Goal: Task Accomplishment & Management: Use online tool/utility

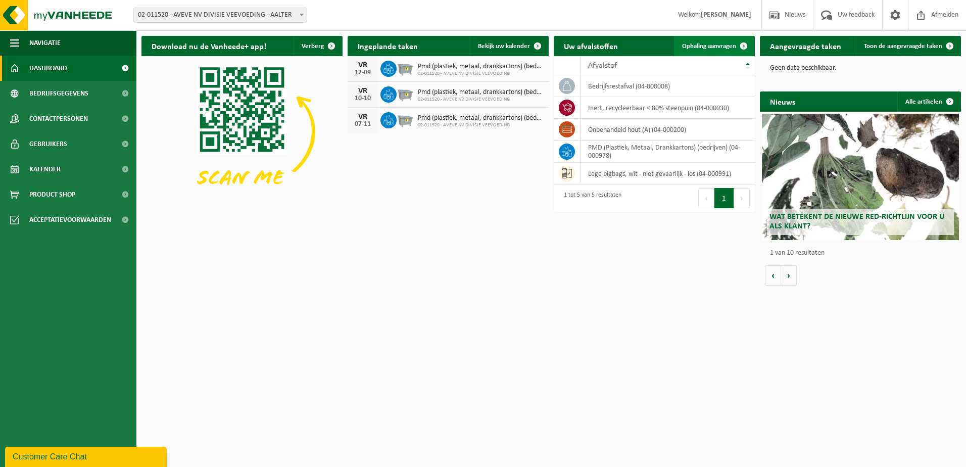
click at [726, 43] on span "Ophaling aanvragen" at bounding box center [709, 46] width 54 height 7
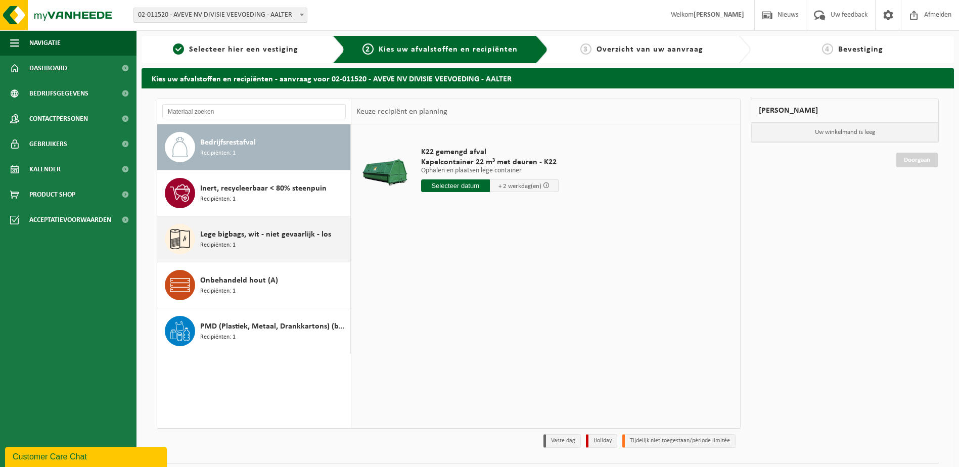
click at [267, 236] on span "Lege bigbags, wit - niet gevaarlijk - los" at bounding box center [265, 234] width 131 height 12
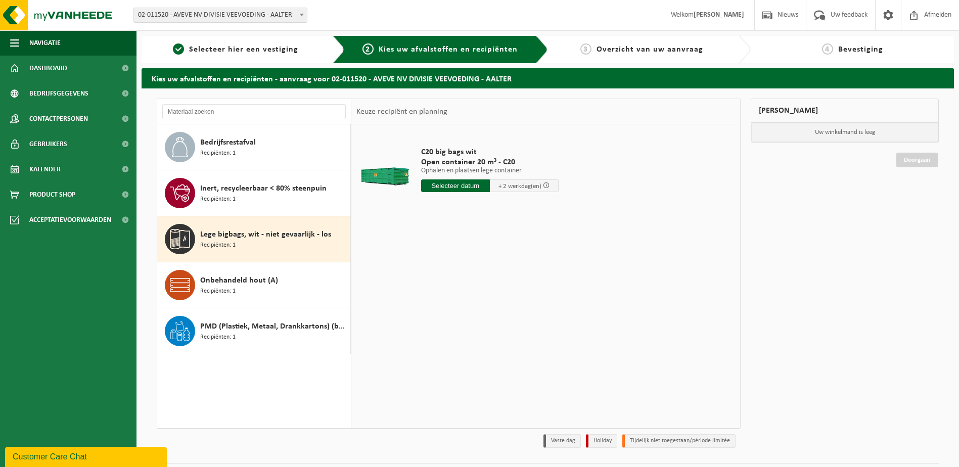
click at [444, 188] on input "text" at bounding box center [455, 185] width 69 height 13
click at [433, 274] on div "15" at bounding box center [431, 275] width 18 height 16
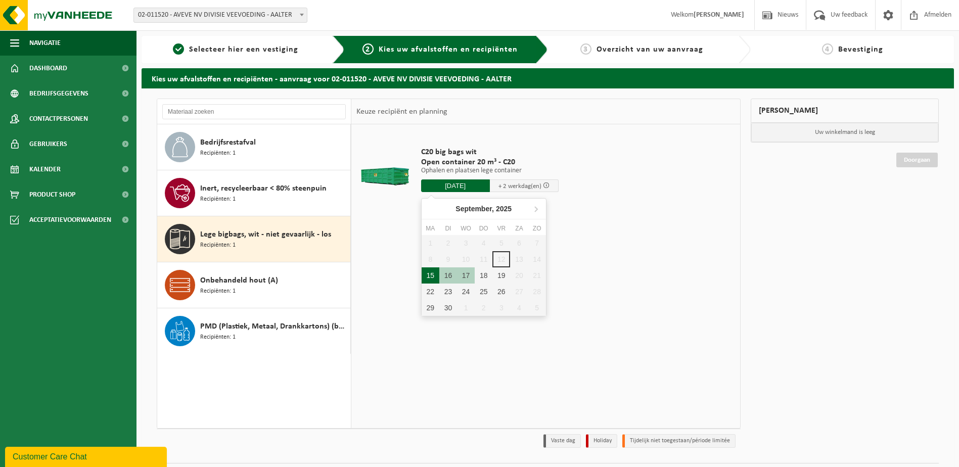
type input "Van 2025-09-15"
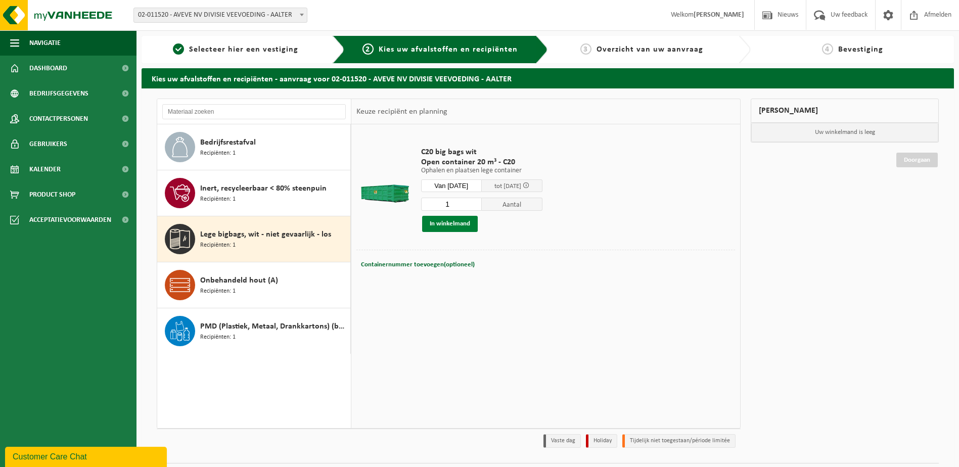
click at [463, 227] on button "In winkelmand" at bounding box center [450, 224] width 56 height 16
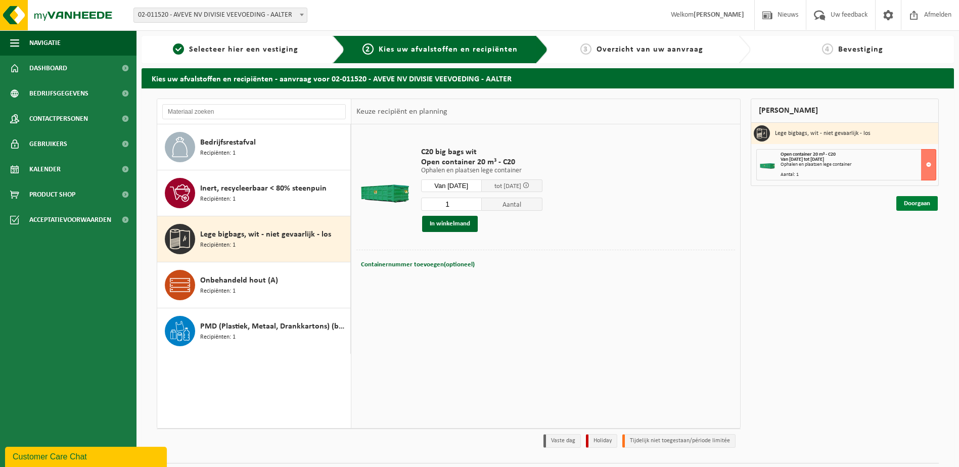
click at [918, 203] on link "Doorgaan" at bounding box center [916, 203] width 41 height 15
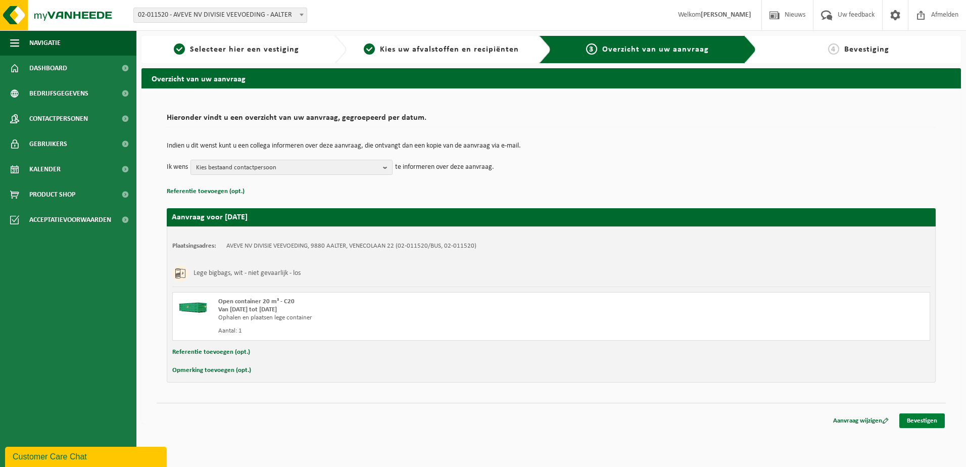
click at [917, 420] on link "Bevestigen" at bounding box center [922, 420] width 45 height 15
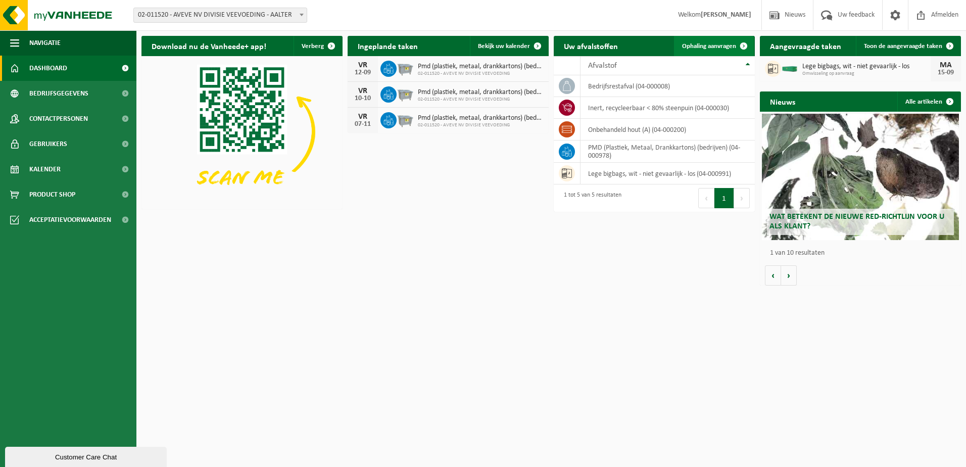
click at [699, 45] on span "Ophaling aanvragen" at bounding box center [709, 46] width 54 height 7
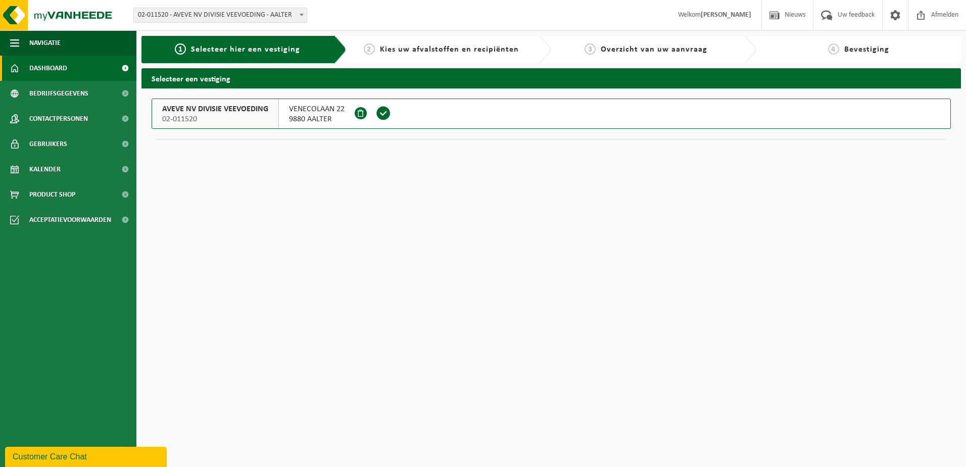
click at [53, 65] on span "Dashboard" at bounding box center [48, 68] width 38 height 25
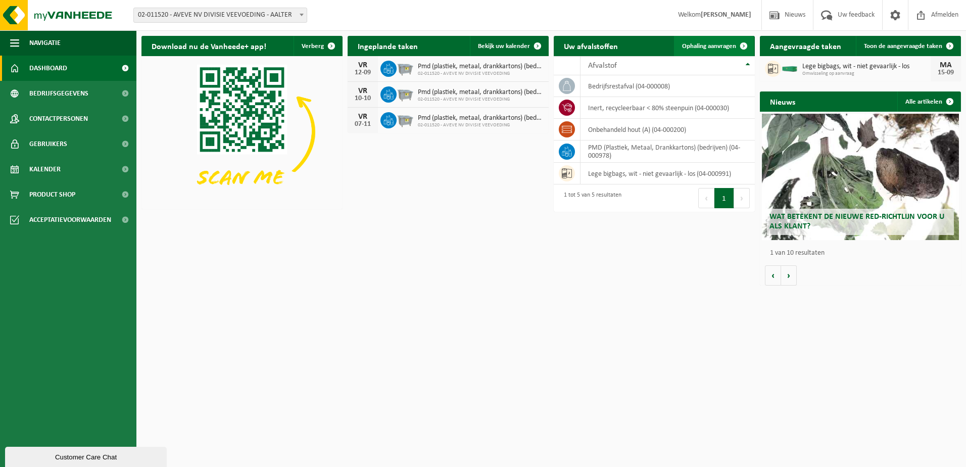
click at [706, 43] on span "Ophaling aanvragen" at bounding box center [709, 46] width 54 height 7
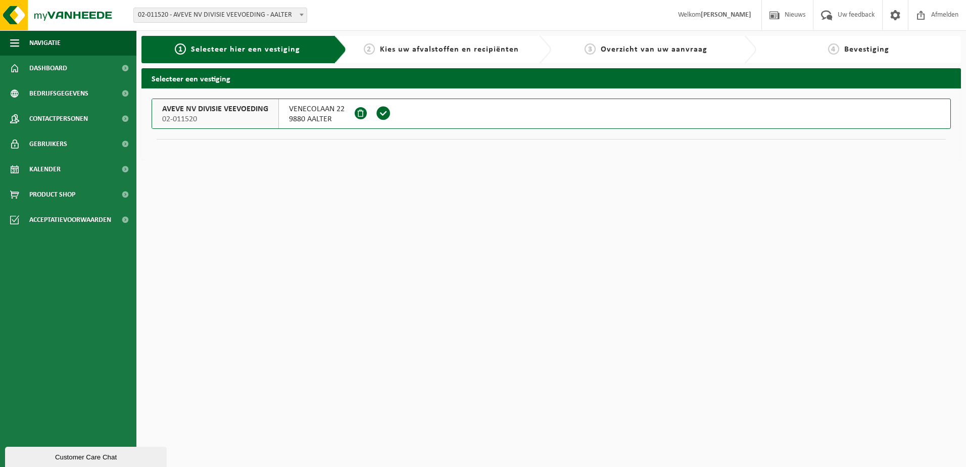
click at [382, 111] on span at bounding box center [383, 113] width 15 height 15
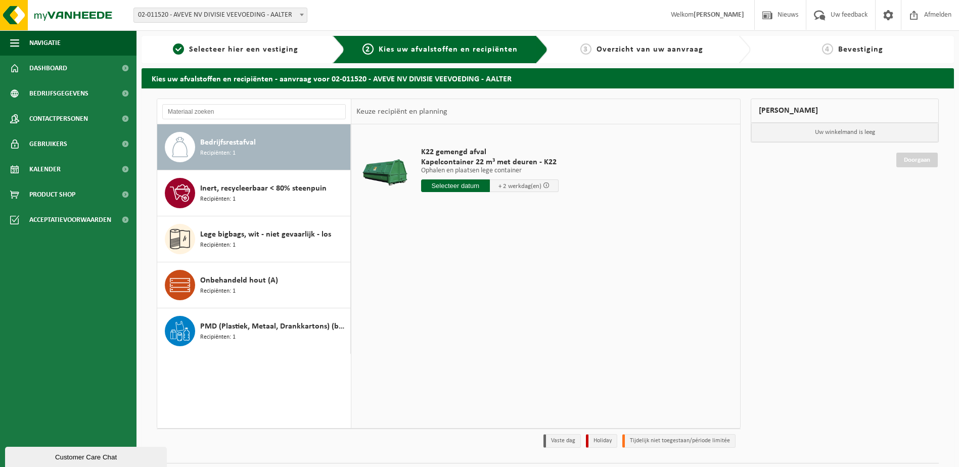
click at [446, 186] on input "text" at bounding box center [455, 185] width 69 height 13
click at [464, 272] on div "17" at bounding box center [466, 275] width 18 height 16
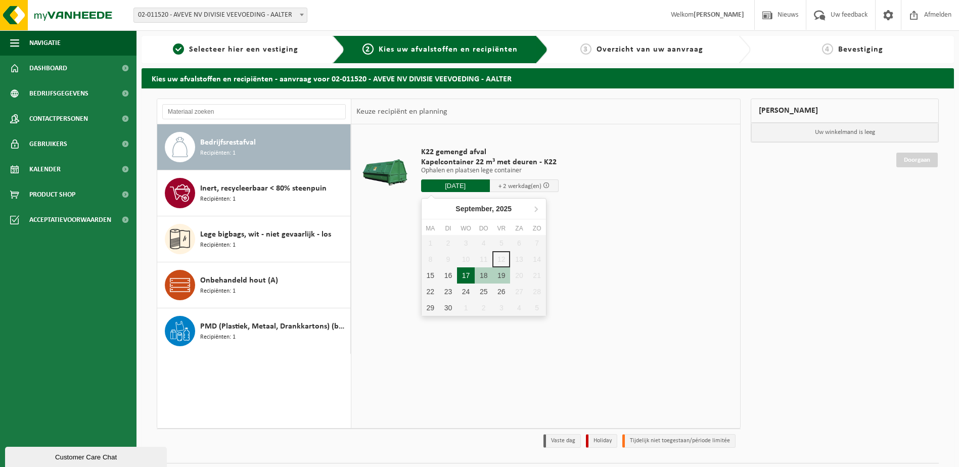
type input "Van 2025-09-17"
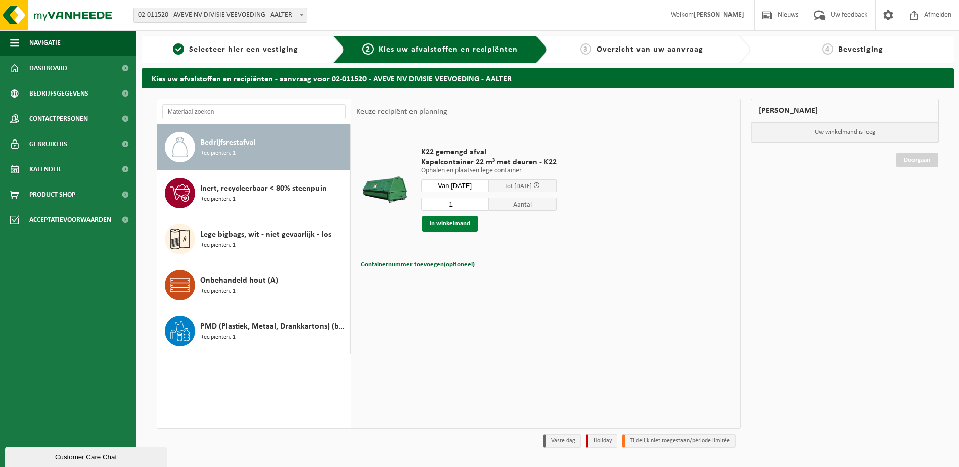
click at [452, 228] on button "In winkelmand" at bounding box center [450, 224] width 56 height 16
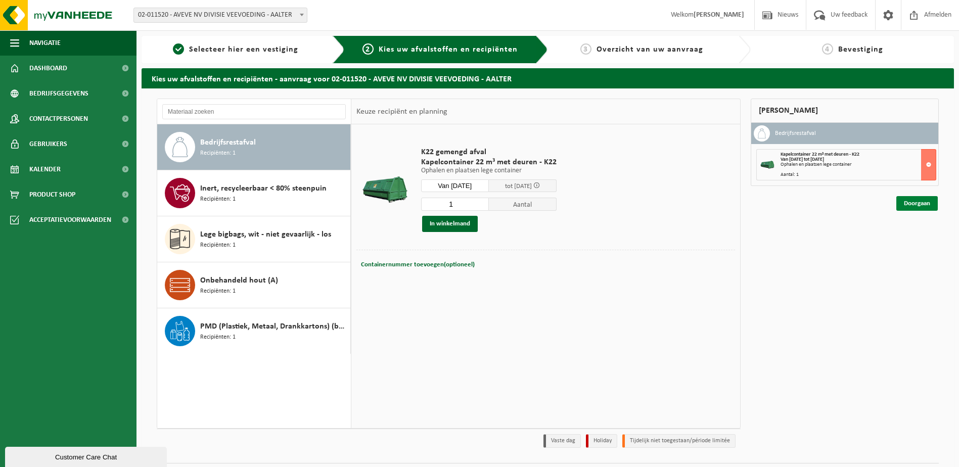
click at [921, 206] on link "Doorgaan" at bounding box center [916, 203] width 41 height 15
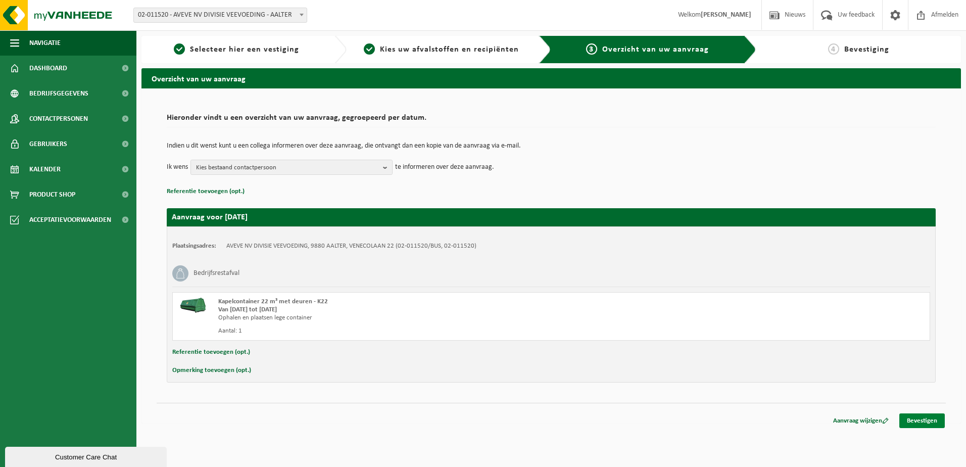
click at [917, 416] on link "Bevestigen" at bounding box center [922, 420] width 45 height 15
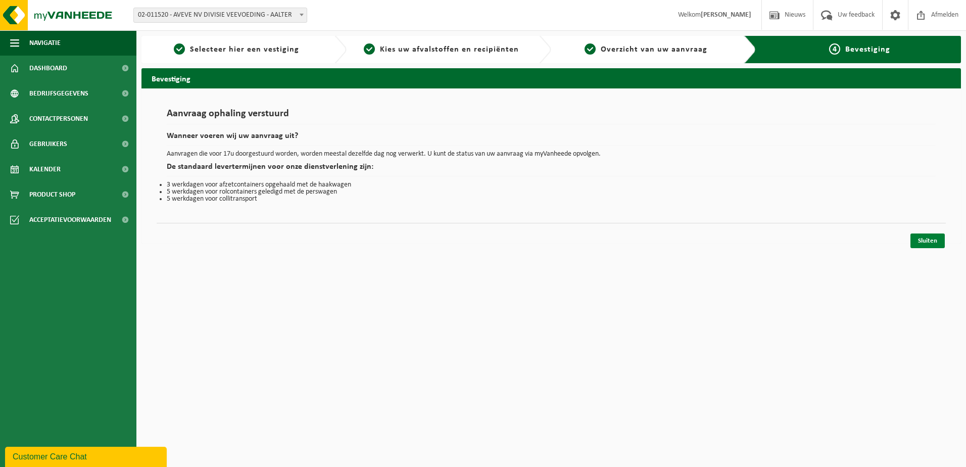
click at [923, 241] on link "Sluiten" at bounding box center [928, 241] width 34 height 15
